Goal: Information Seeking & Learning: Learn about a topic

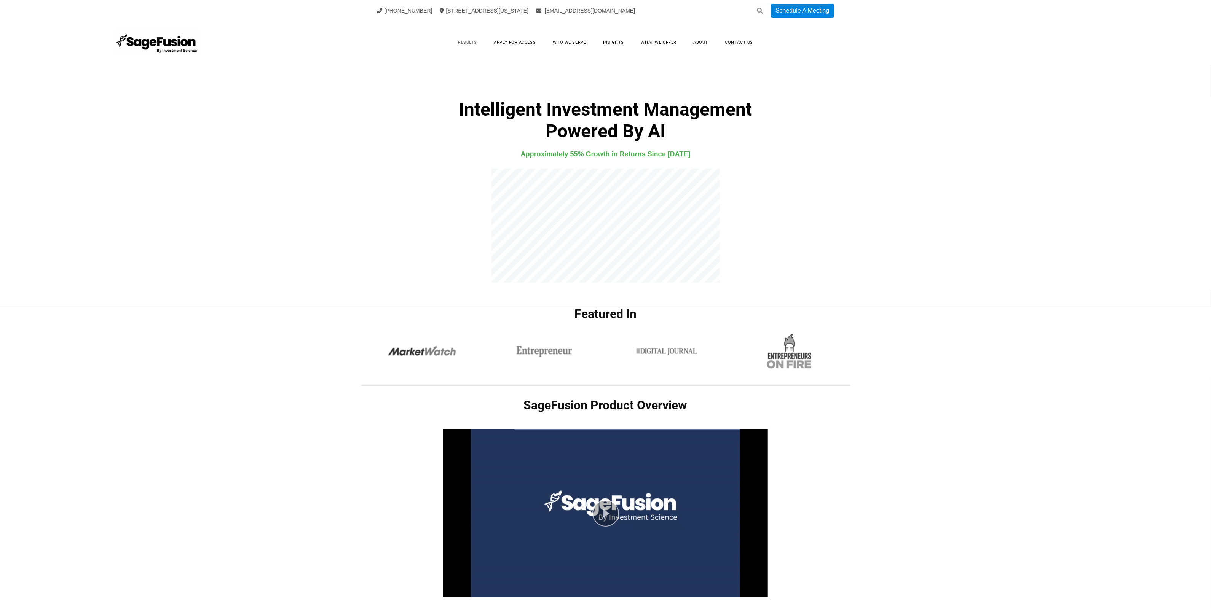
click at [465, 41] on link "Results" at bounding box center [467, 43] width 34 height 12
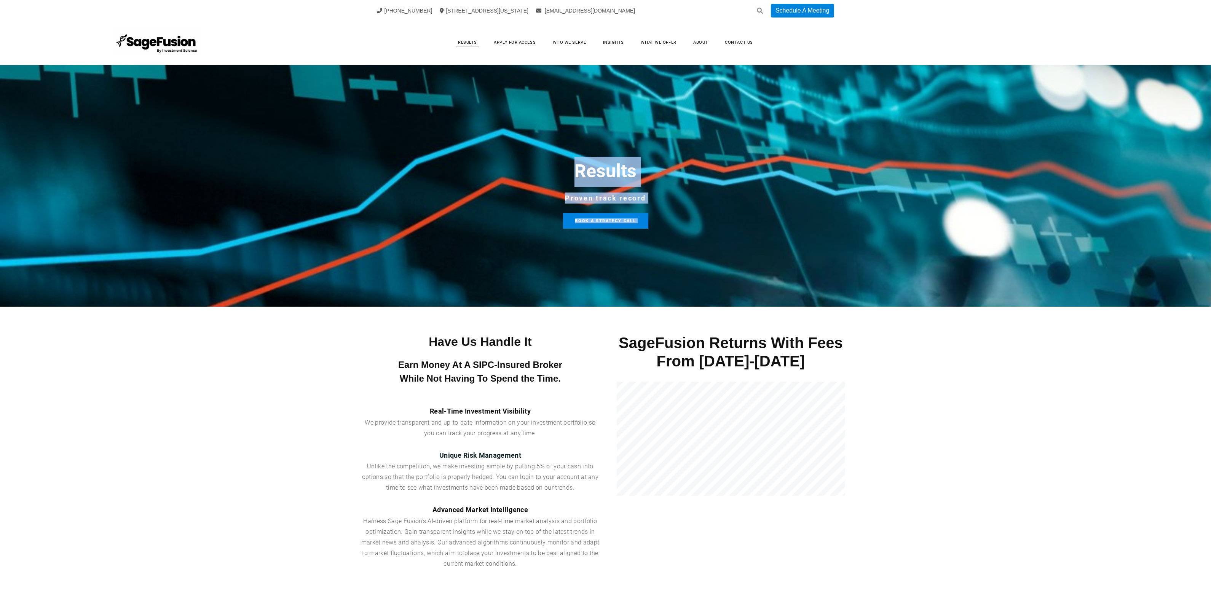
drag, startPoint x: 1209, startPoint y: 63, endPoint x: 1200, endPoint y: 270, distance: 206.5
click at [1200, 270] on div "Results Apply for Access Who We Serve Insights What We Offer About Contact Us S…" at bounding box center [605, 353] width 1211 height 665
click at [520, 37] on link "Apply for Access" at bounding box center [514, 43] width 57 height 12
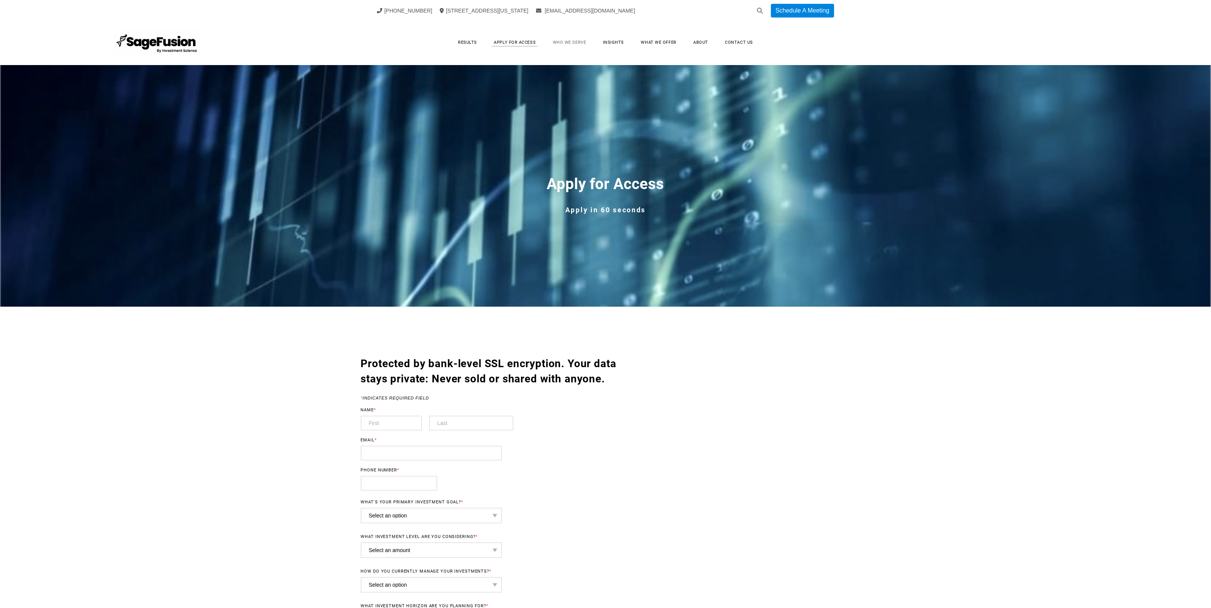
click at [574, 40] on link "Who We Serve" at bounding box center [569, 43] width 49 height 12
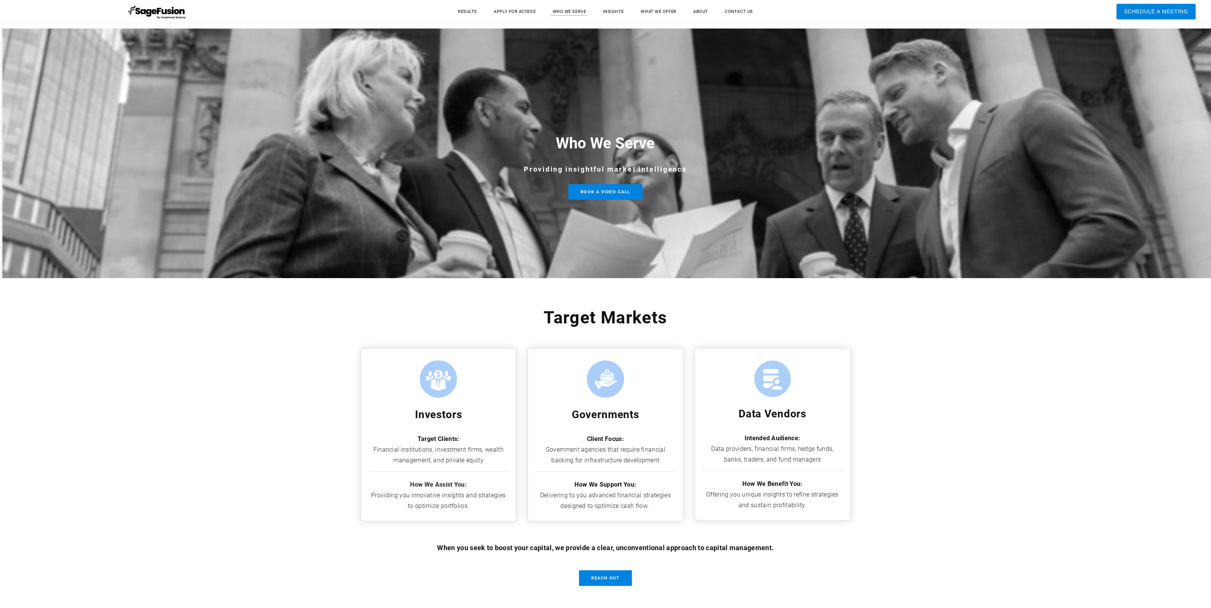
scroll to position [30, 0]
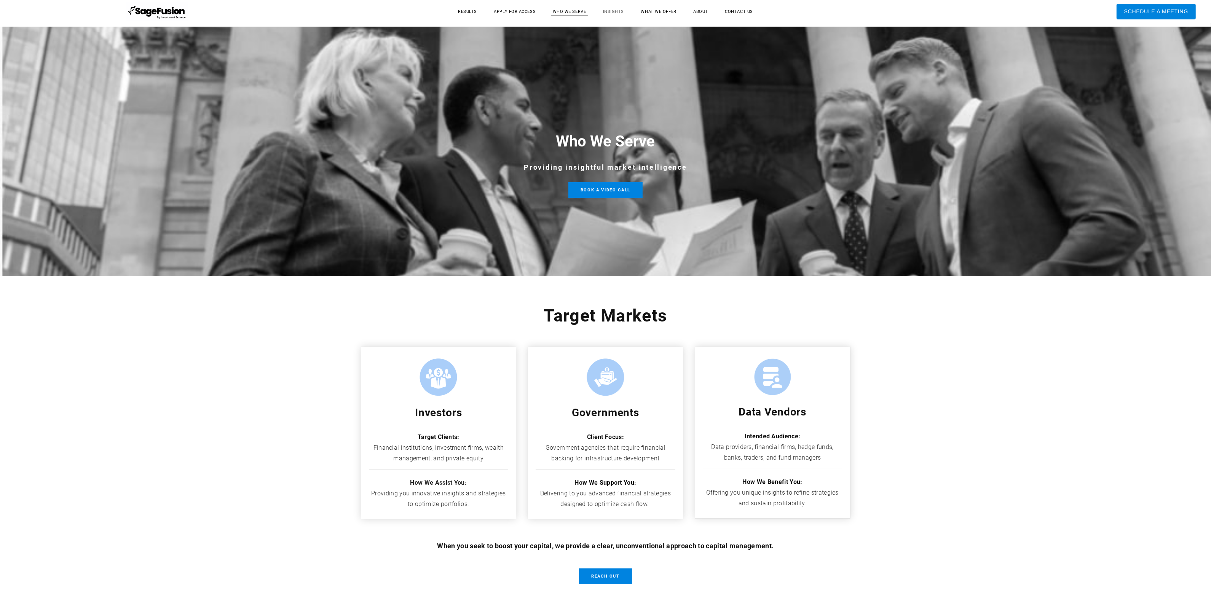
click at [613, 10] on link "Insights" at bounding box center [613, 12] width 36 height 12
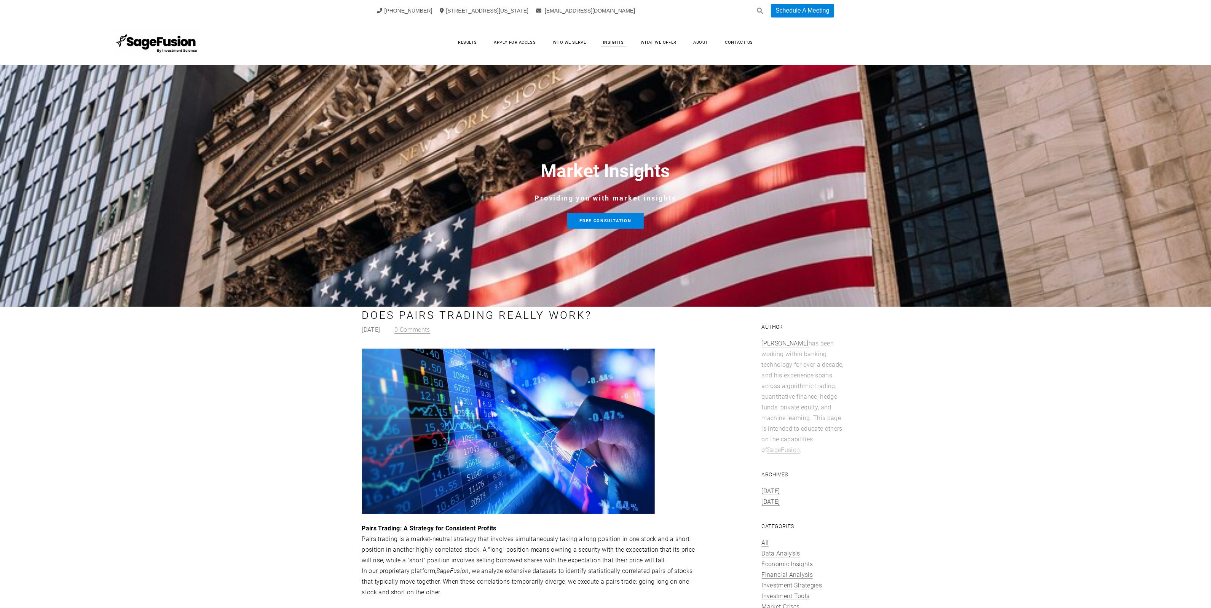
click at [661, 14] on div "+1 (917) 512-9523 99 Wall Street Suite 1672, New York, NY 10005 info@investment…" at bounding box center [605, 11] width 457 height 14
click at [661, 41] on link "What We Offer" at bounding box center [658, 43] width 51 height 12
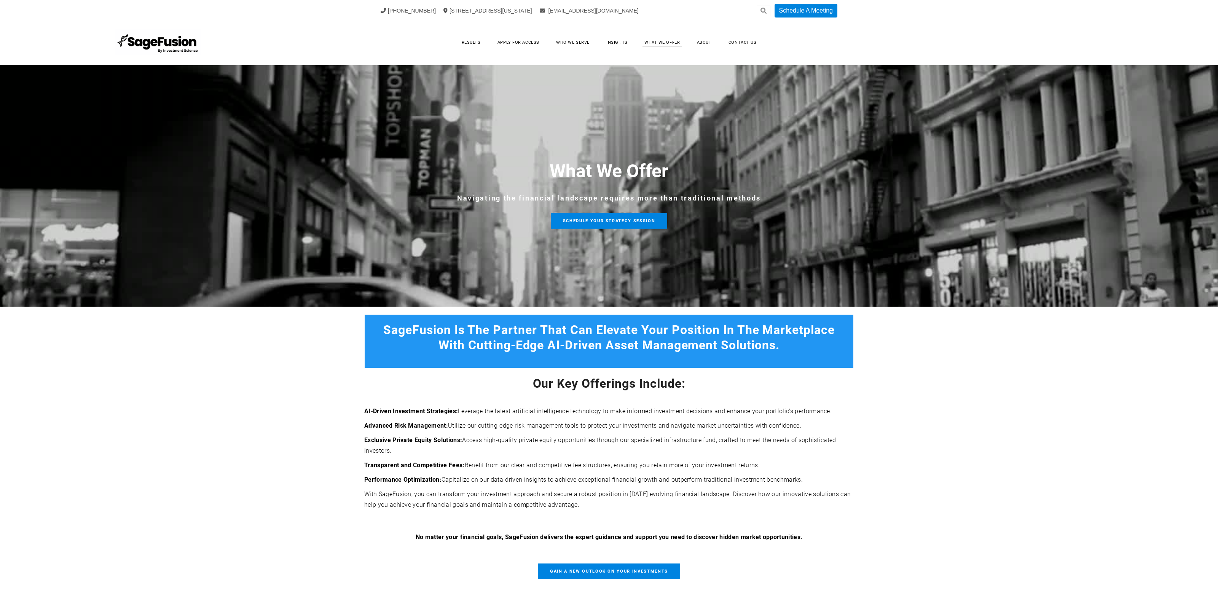
click at [699, 40] on link "About" at bounding box center [704, 43] width 30 height 12
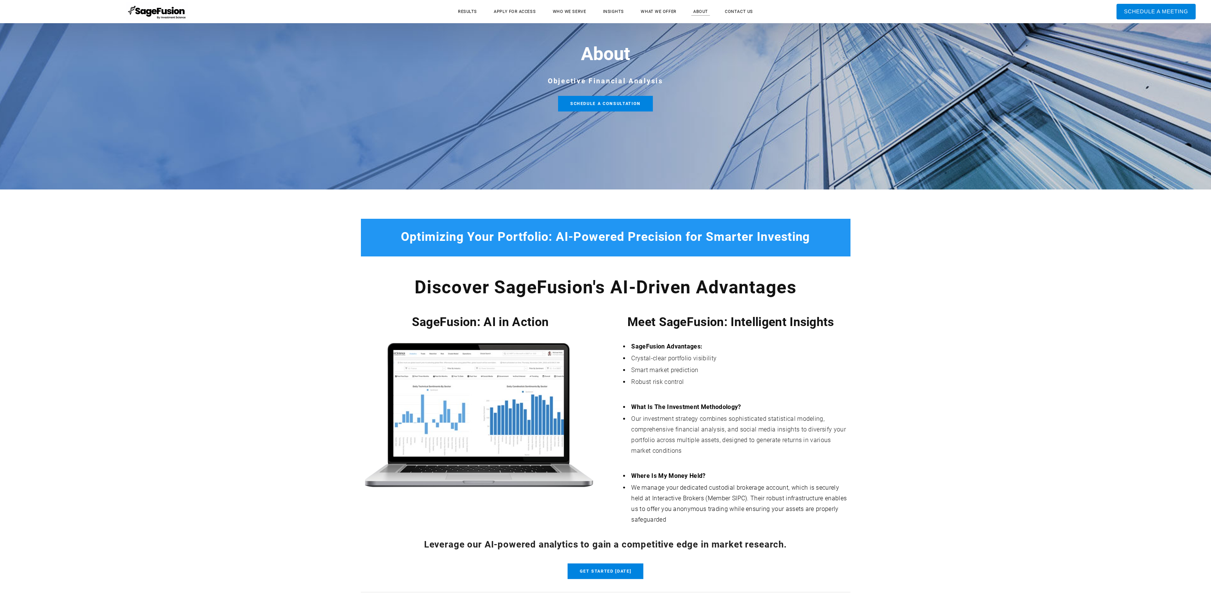
scroll to position [77, 0]
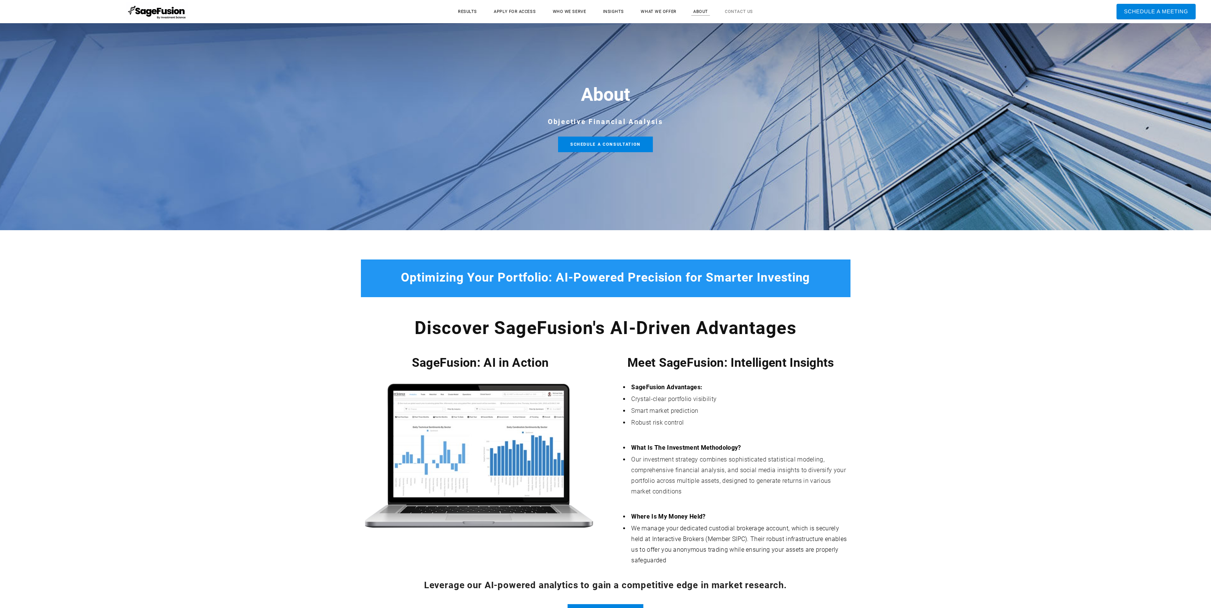
click at [741, 13] on link "Contact Us" at bounding box center [738, 12] width 43 height 12
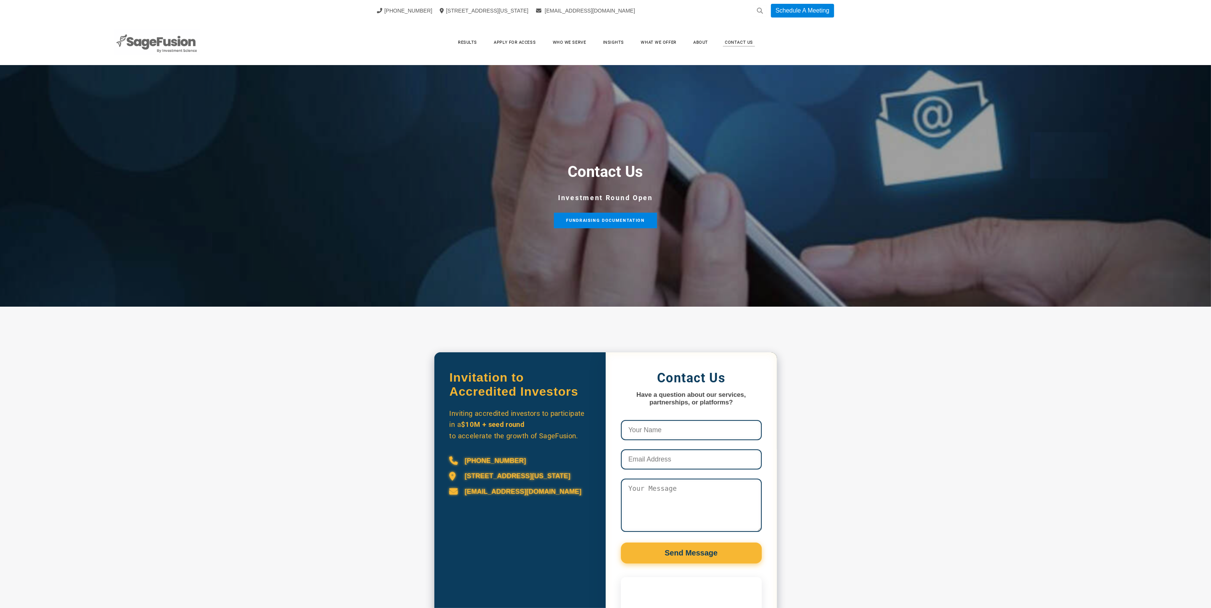
click at [160, 40] on img at bounding box center [157, 42] width 86 height 27
